Goal: Information Seeking & Learning: Learn about a topic

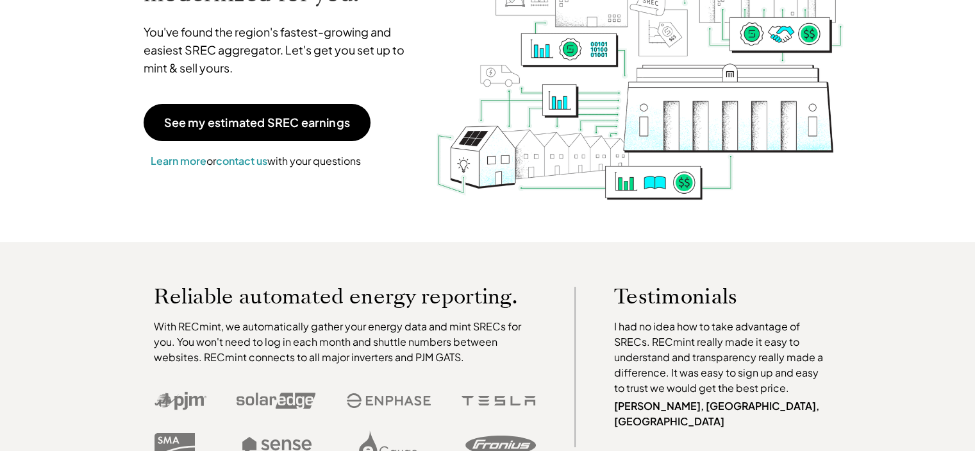
scroll to position [128, 0]
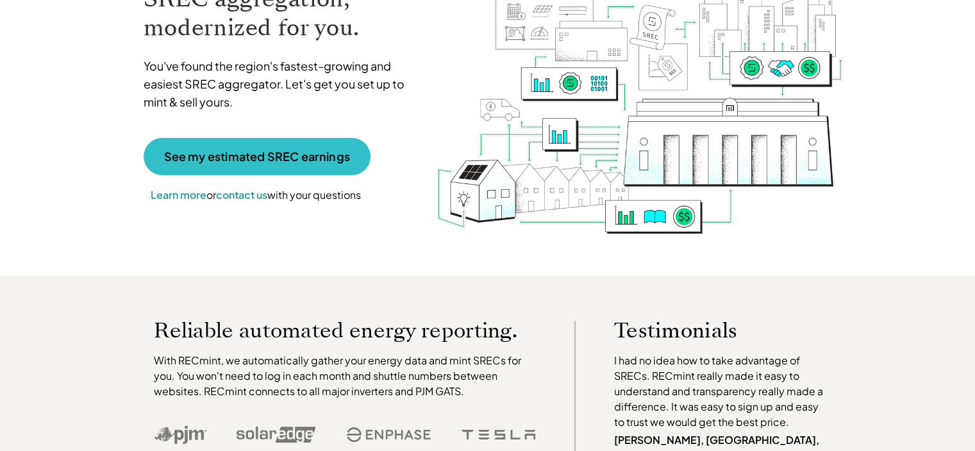
click at [249, 163] on link "See my estimated SREC earnings" at bounding box center [257, 156] width 227 height 37
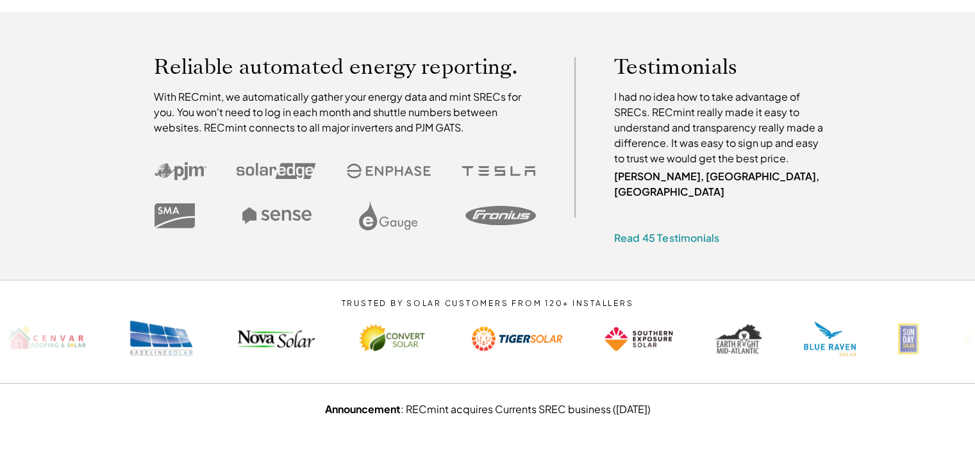
scroll to position [449, 0]
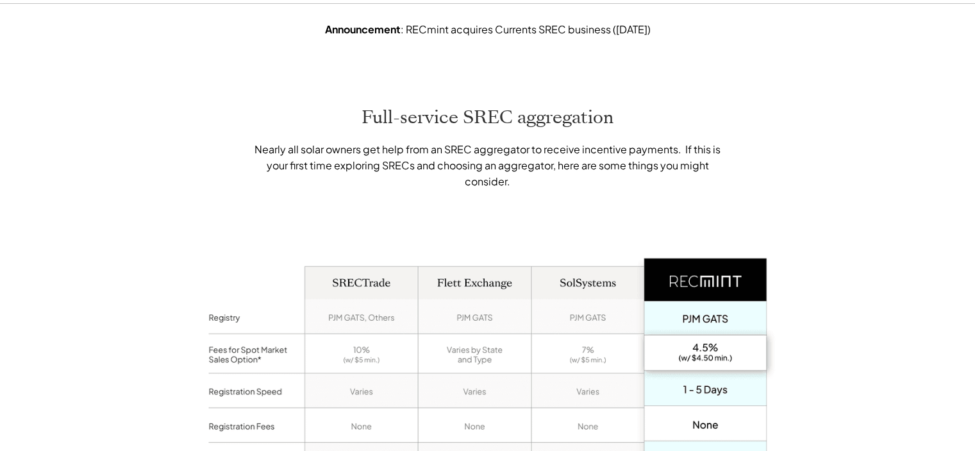
scroll to position [962, 0]
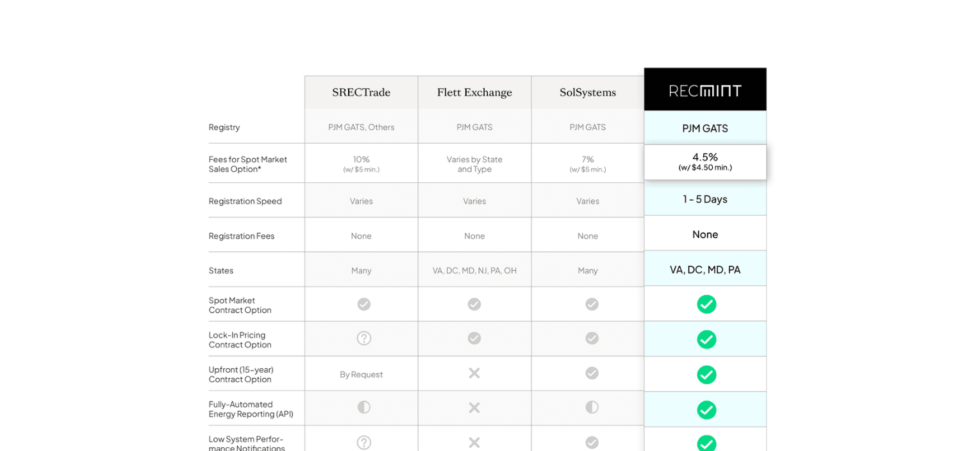
click at [605, 162] on img at bounding box center [487, 285] width 577 height 518
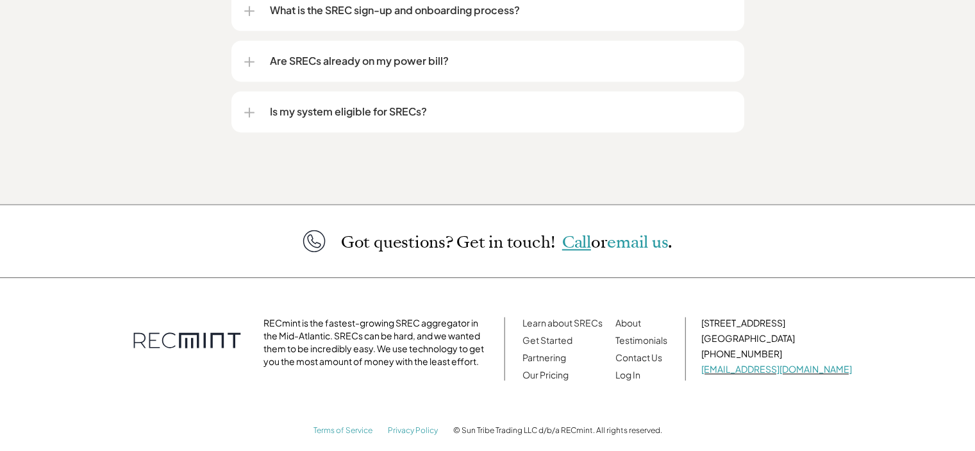
scroll to position [1797, 0]
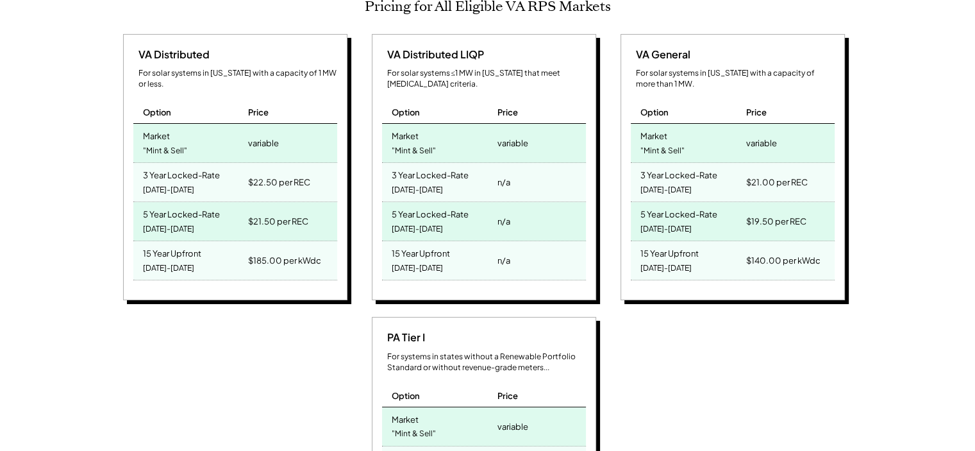
scroll to position [641, 0]
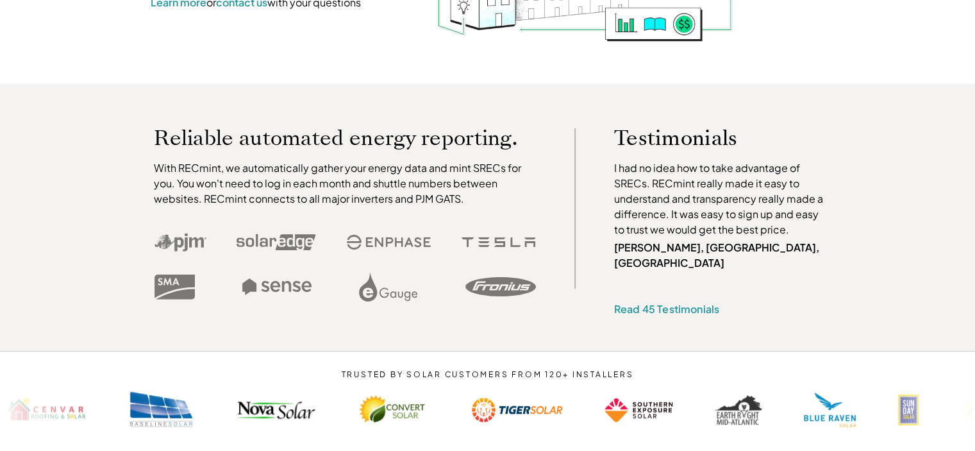
scroll to position [513, 0]
